Goal: Information Seeking & Learning: Learn about a topic

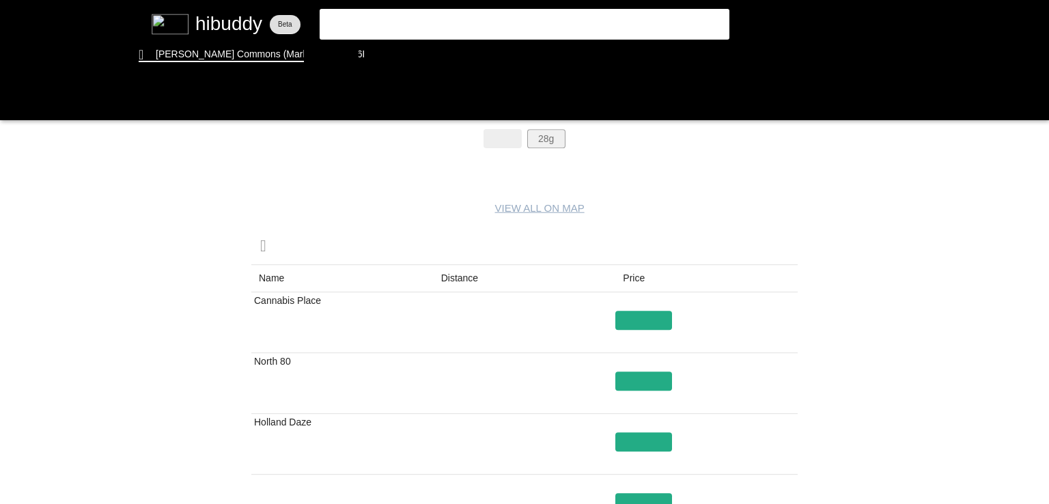
click at [544, 139] on flt-glass-pane at bounding box center [524, 252] width 1049 height 504
click at [451, 280] on flt-glass-pane at bounding box center [524, 252] width 1049 height 504
click at [627, 317] on flt-glass-pane at bounding box center [524, 252] width 1049 height 504
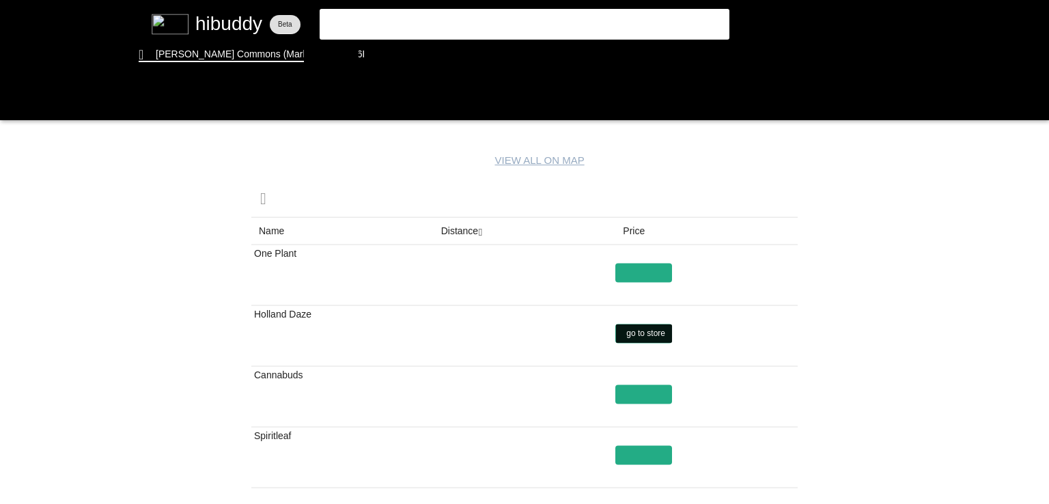
click at [636, 327] on flt-glass-pane at bounding box center [524, 252] width 1049 height 504
